Goal: Navigation & Orientation: Understand site structure

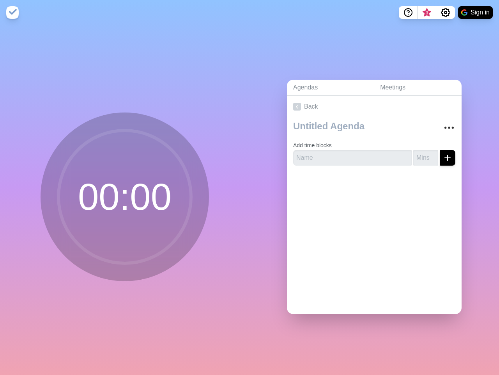
click at [250, 187] on div "Agendas Meetings Back Add time blocks" at bounding box center [375, 200] width 250 height 350
click at [408, 12] on icon "Help" at bounding box center [408, 12] width 2 height 2
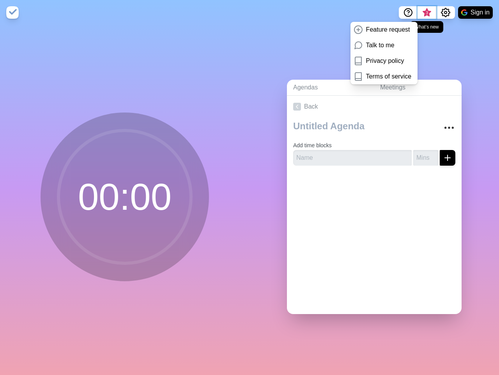
click at [427, 12] on span "3" at bounding box center [427, 13] width 6 height 6
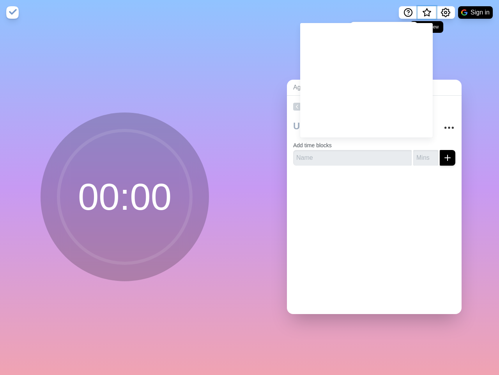
click at [427, 15] on span "What’s new" at bounding box center [427, 13] width 4 height 4
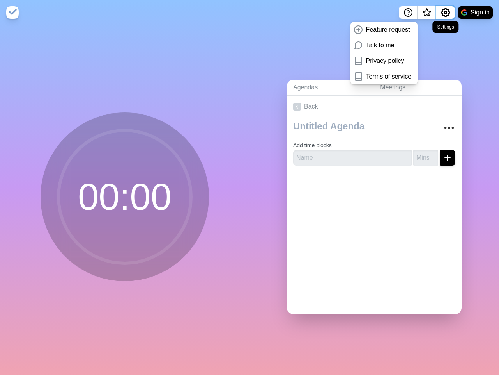
click at [446, 12] on icon "Settings" at bounding box center [445, 12] width 9 height 9
click at [476, 12] on button "Sign in" at bounding box center [475, 12] width 35 height 12
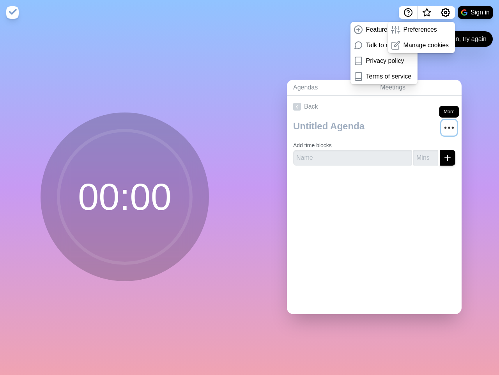
click at [449, 127] on circle "More" at bounding box center [449, 127] width 1 height 1
